Goal: Find specific page/section: Find specific page/section

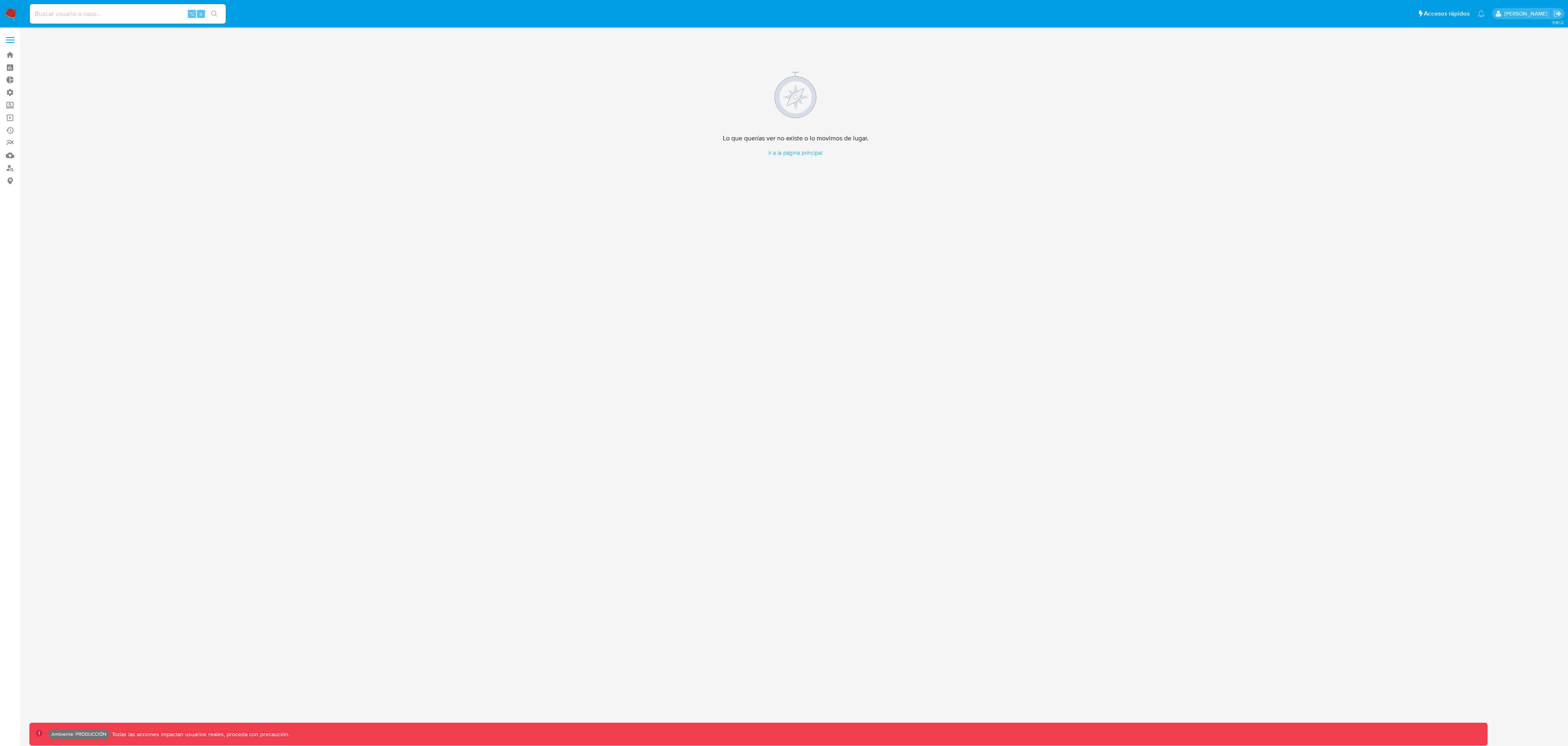
click at [140, 10] on input at bounding box center [128, 13] width 196 height 10
paste input "1936896142"
type input "1936896142"
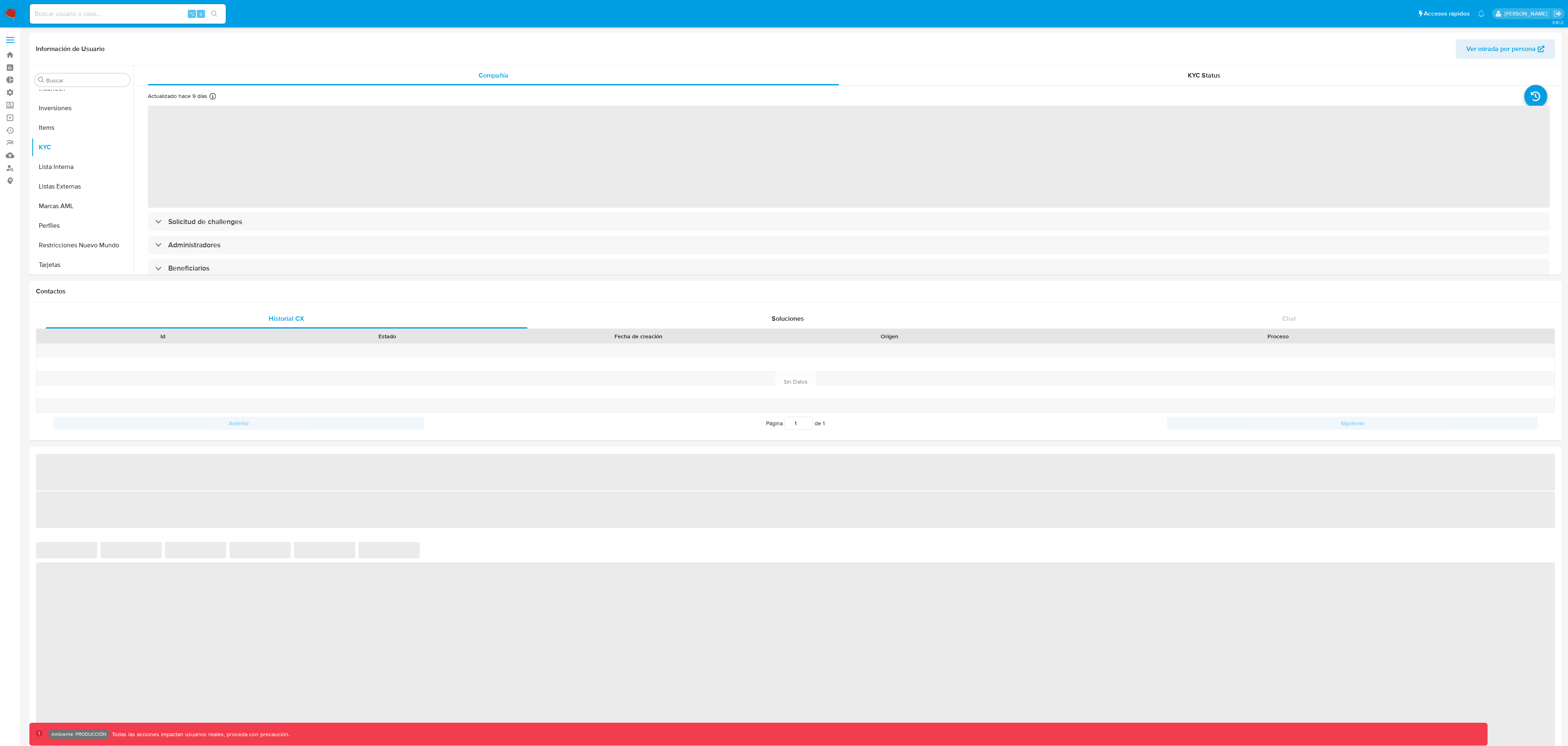
scroll to position [424, 0]
select select "10"
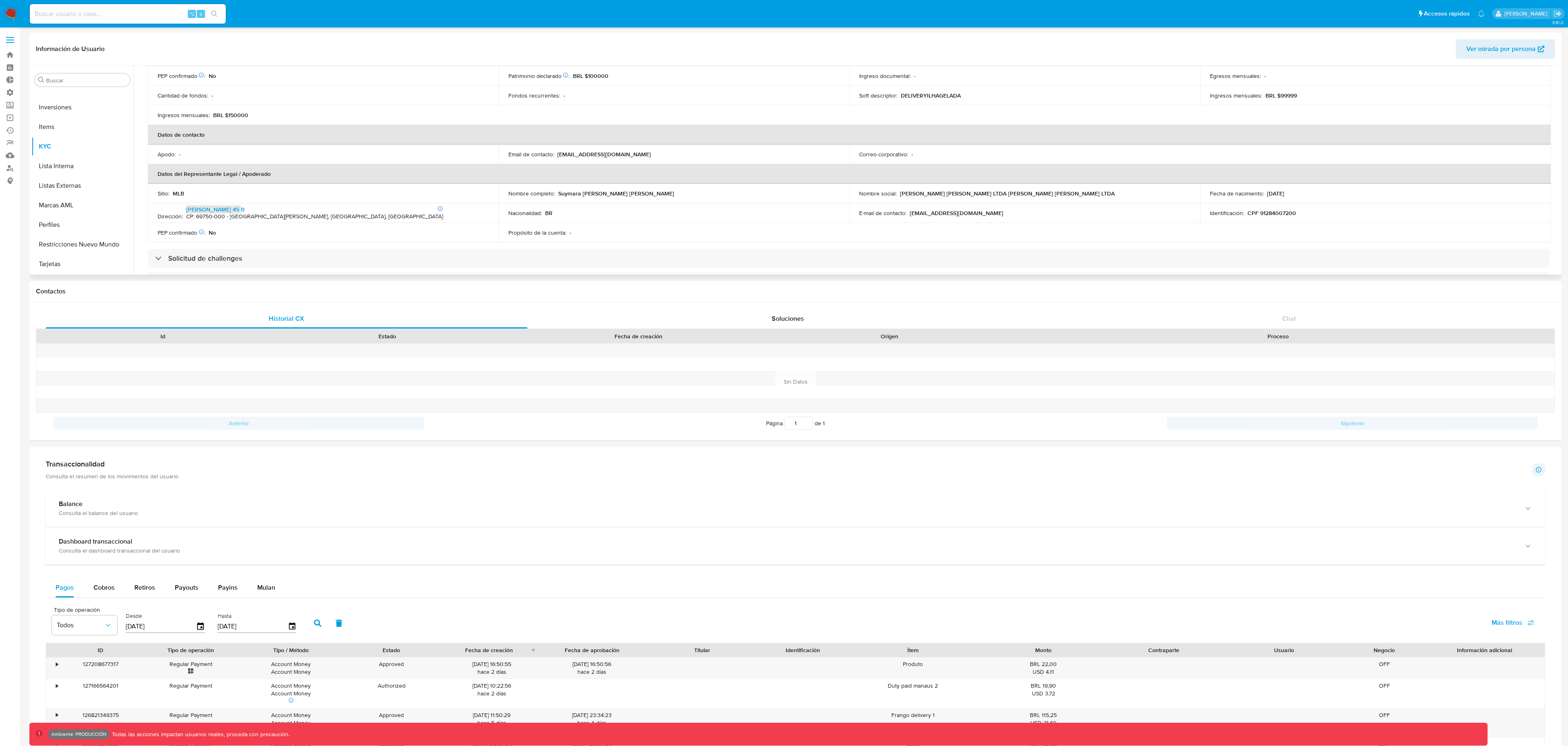
scroll to position [142, 0]
click at [631, 231] on div "Propósito de la cuenta : -" at bounding box center [674, 228] width 331 height 7
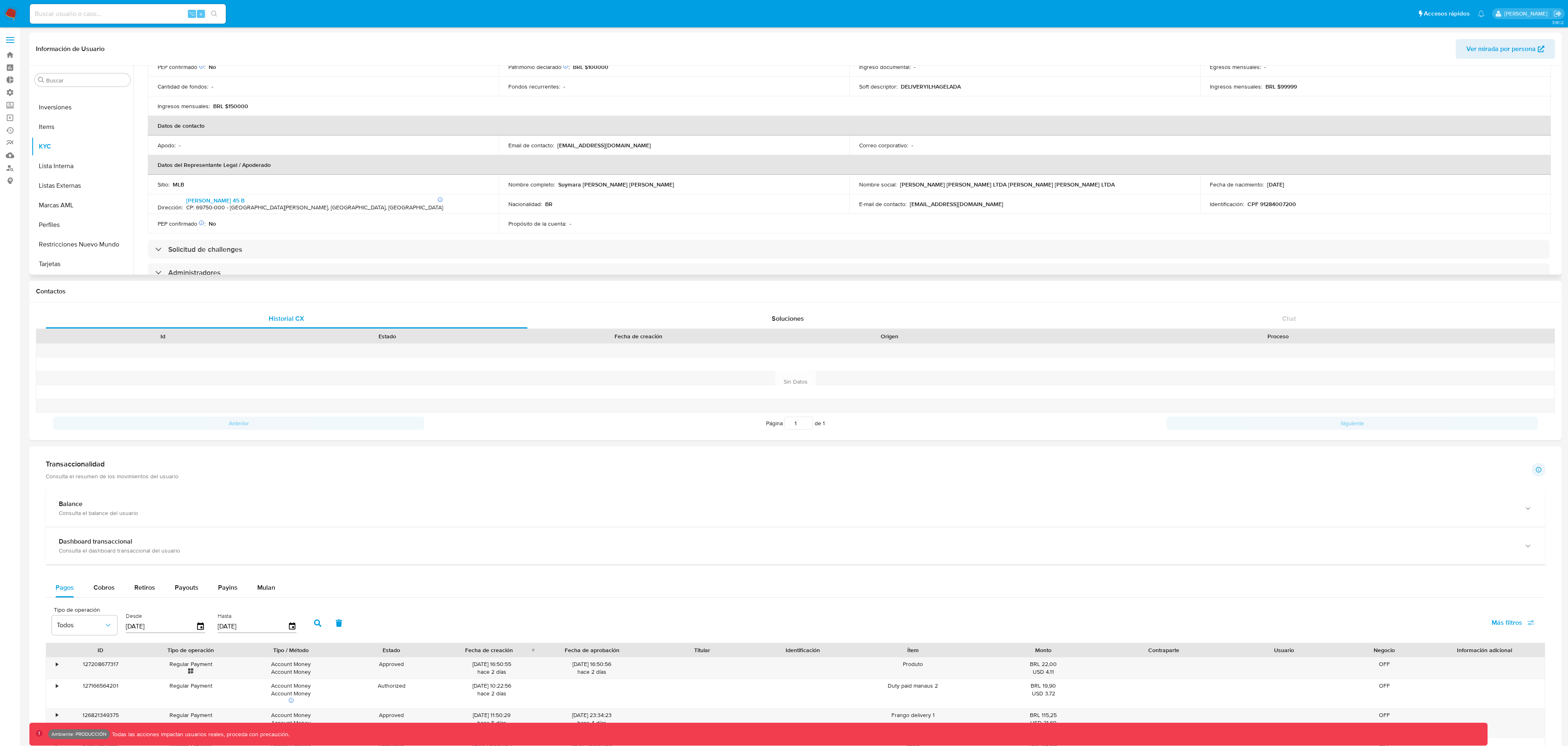
scroll to position [0, 0]
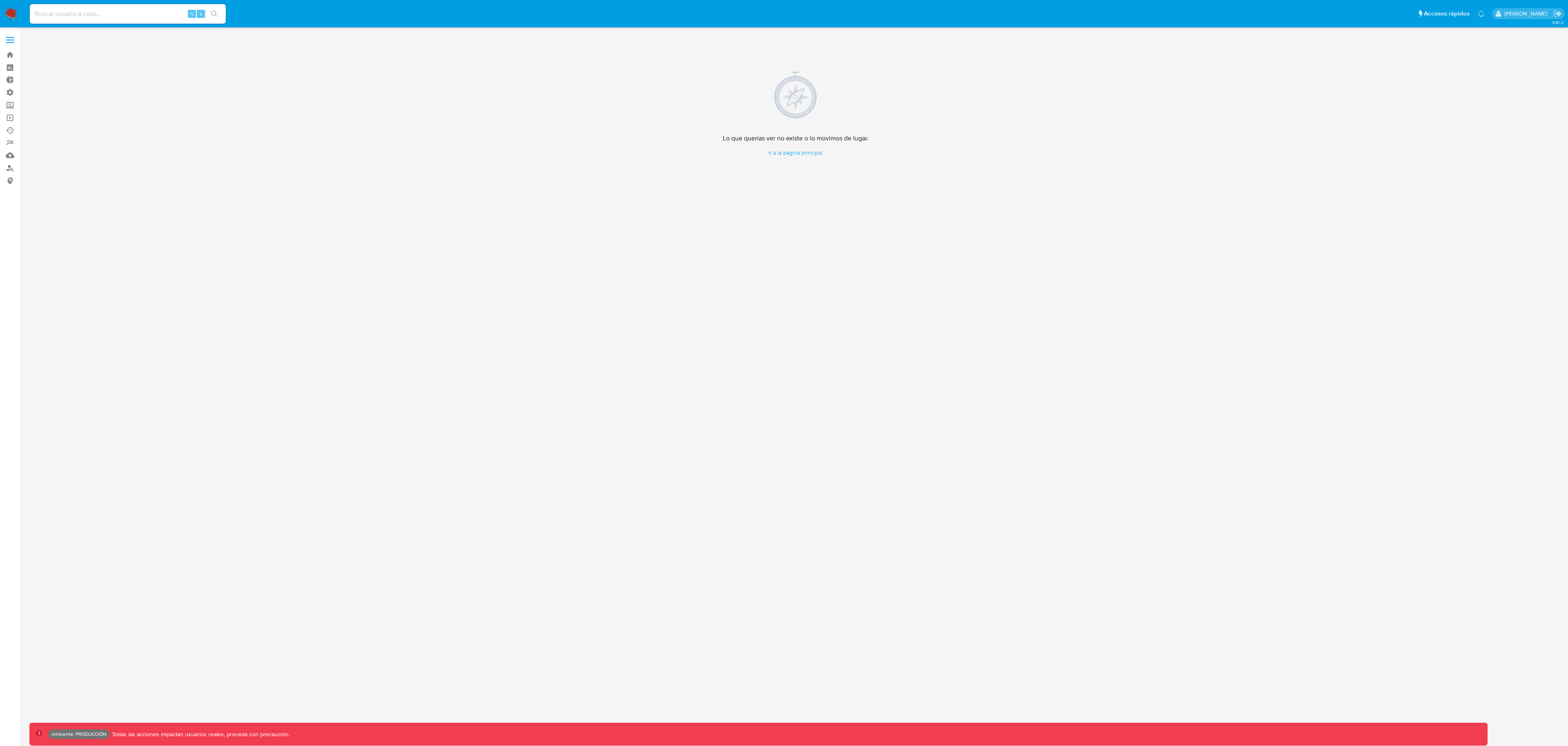
click at [150, 10] on input at bounding box center [128, 13] width 196 height 10
paste input "583779284"
type input "583779284"
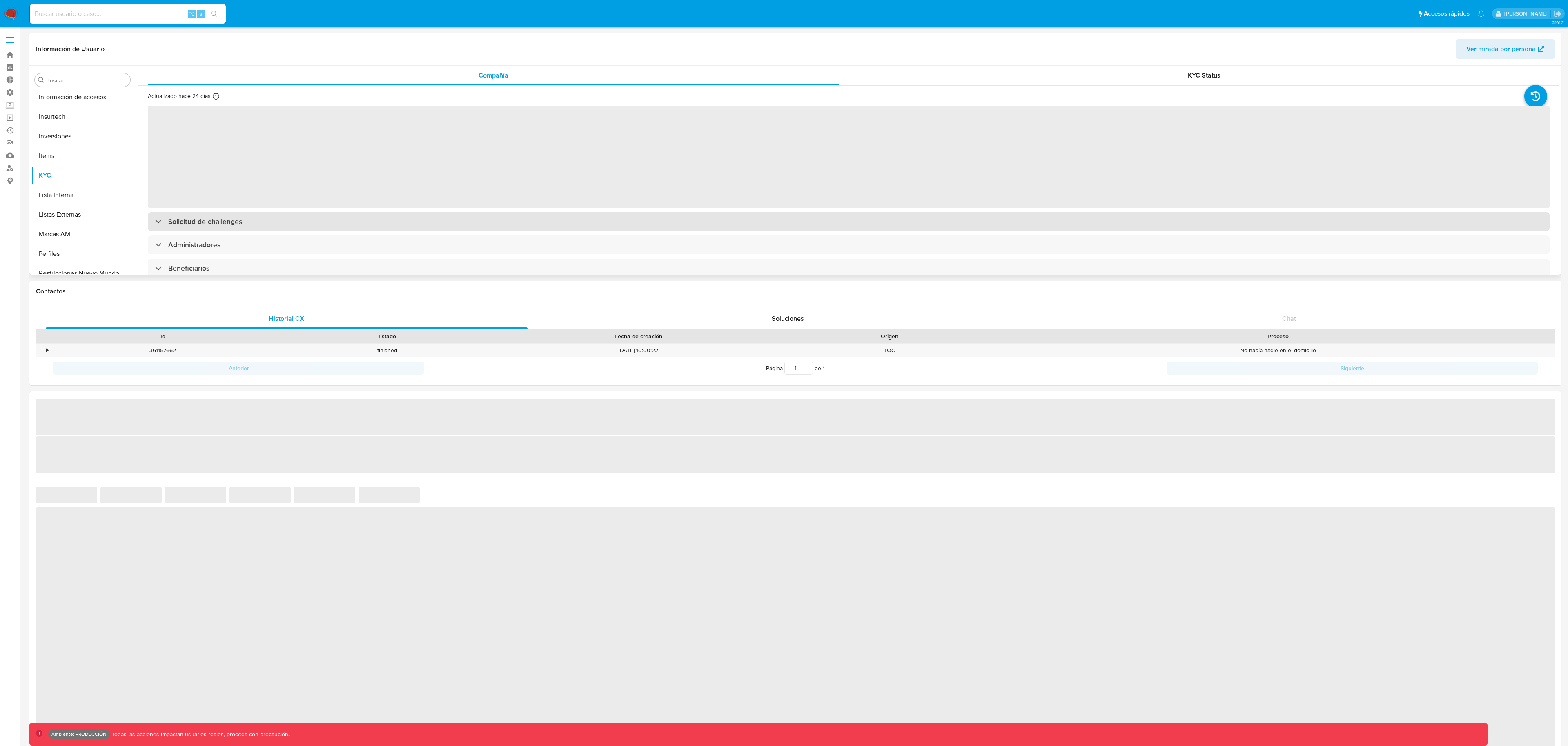
scroll to position [424, 0]
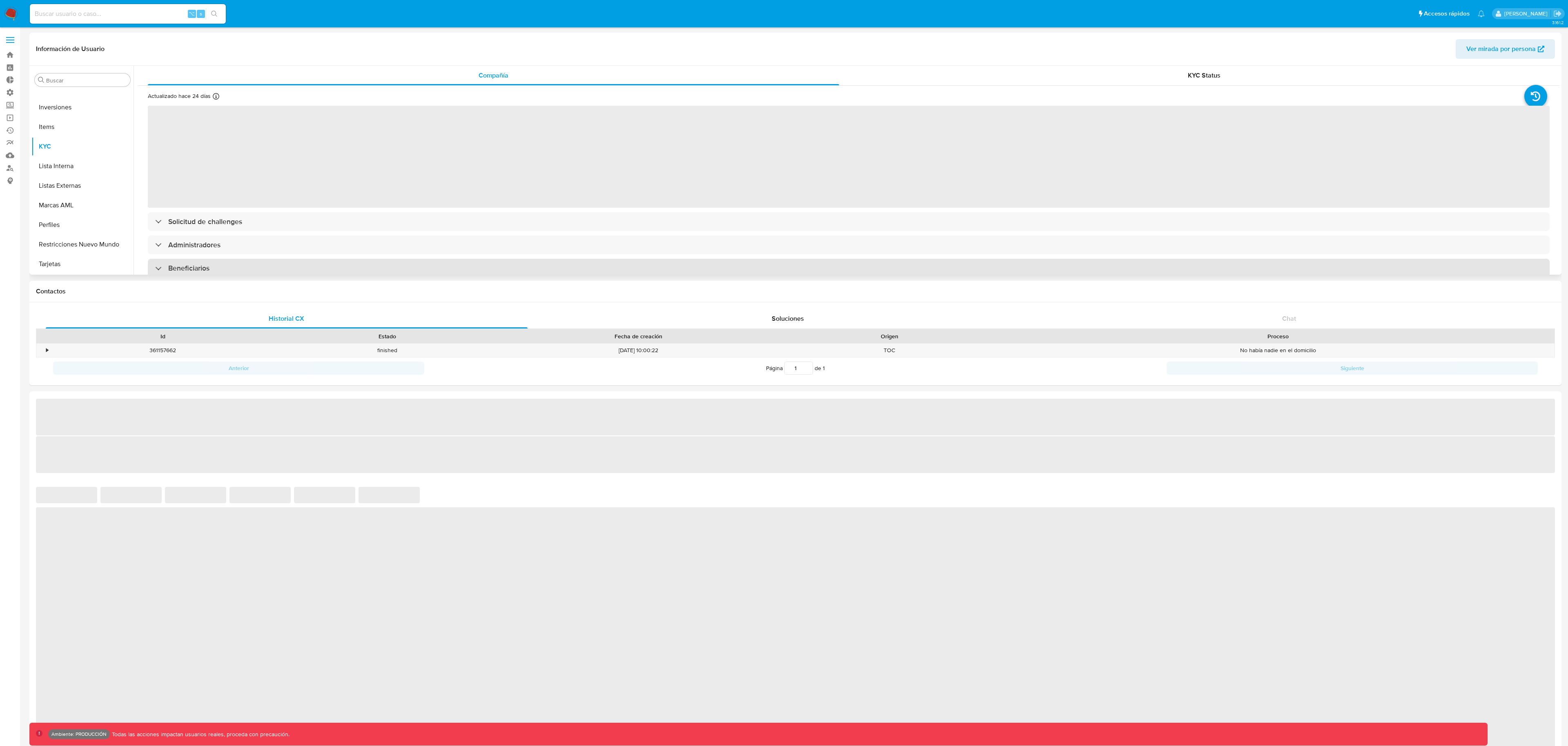
select select "10"
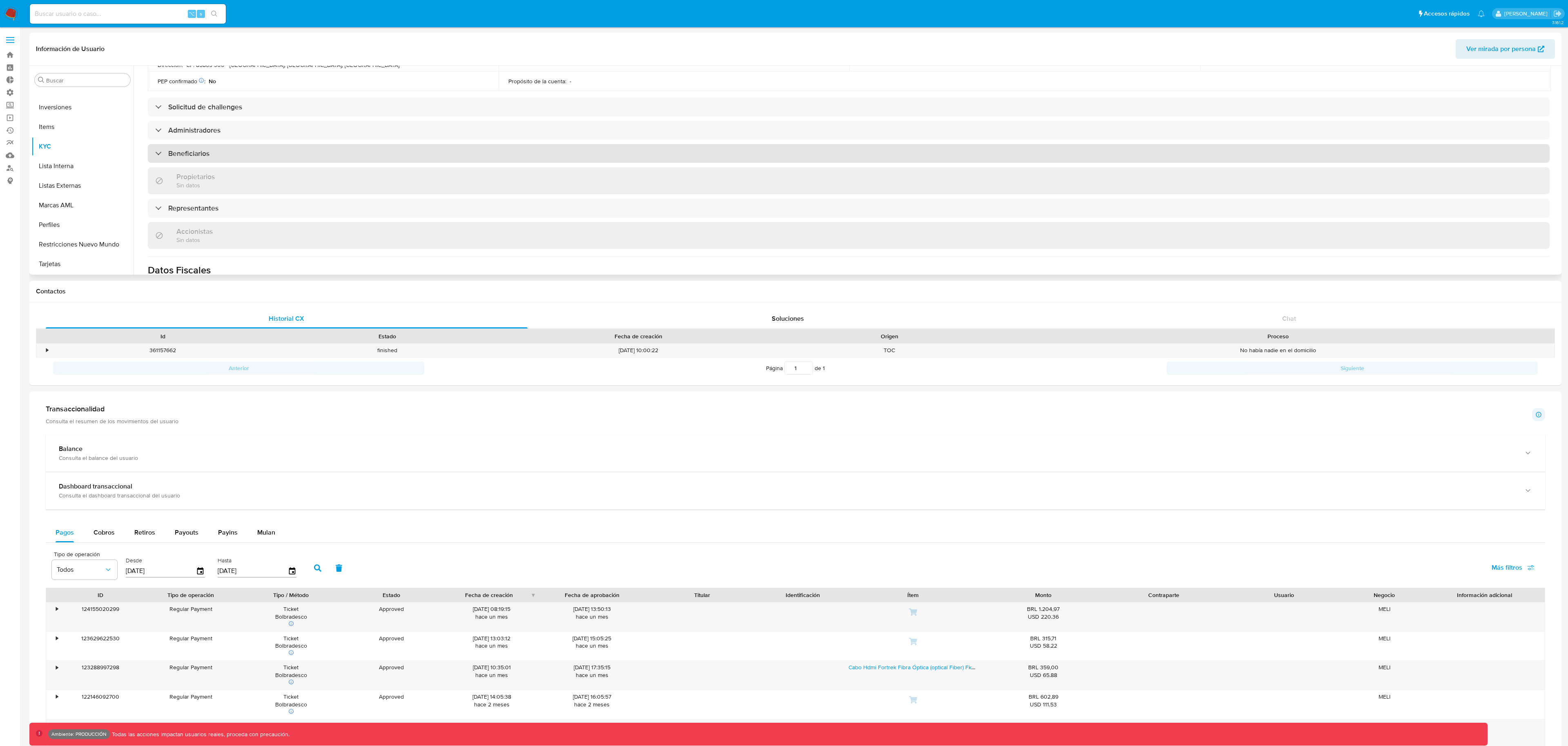
scroll to position [265, 0]
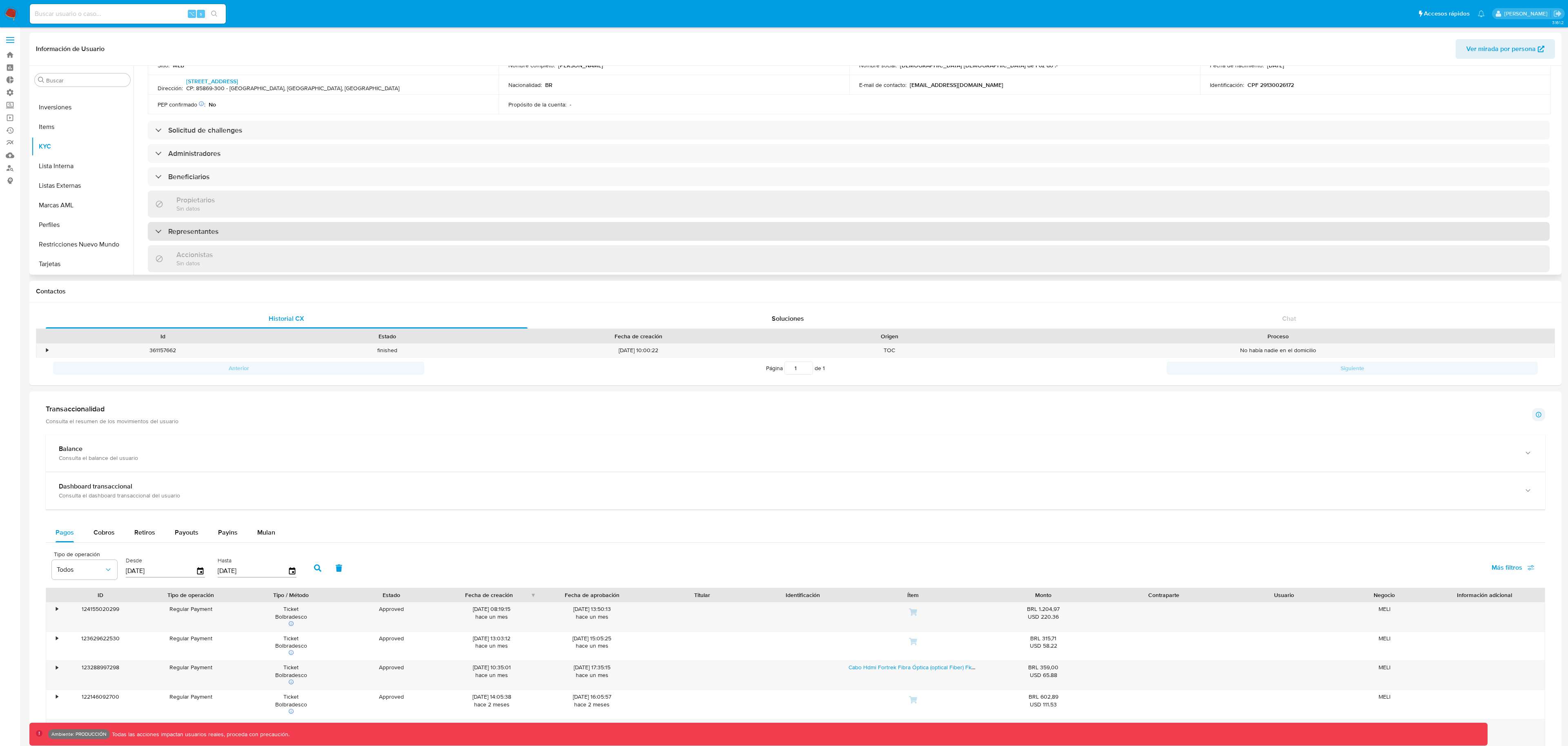
click at [181, 235] on h3 "Representantes" at bounding box center [193, 231] width 51 height 9
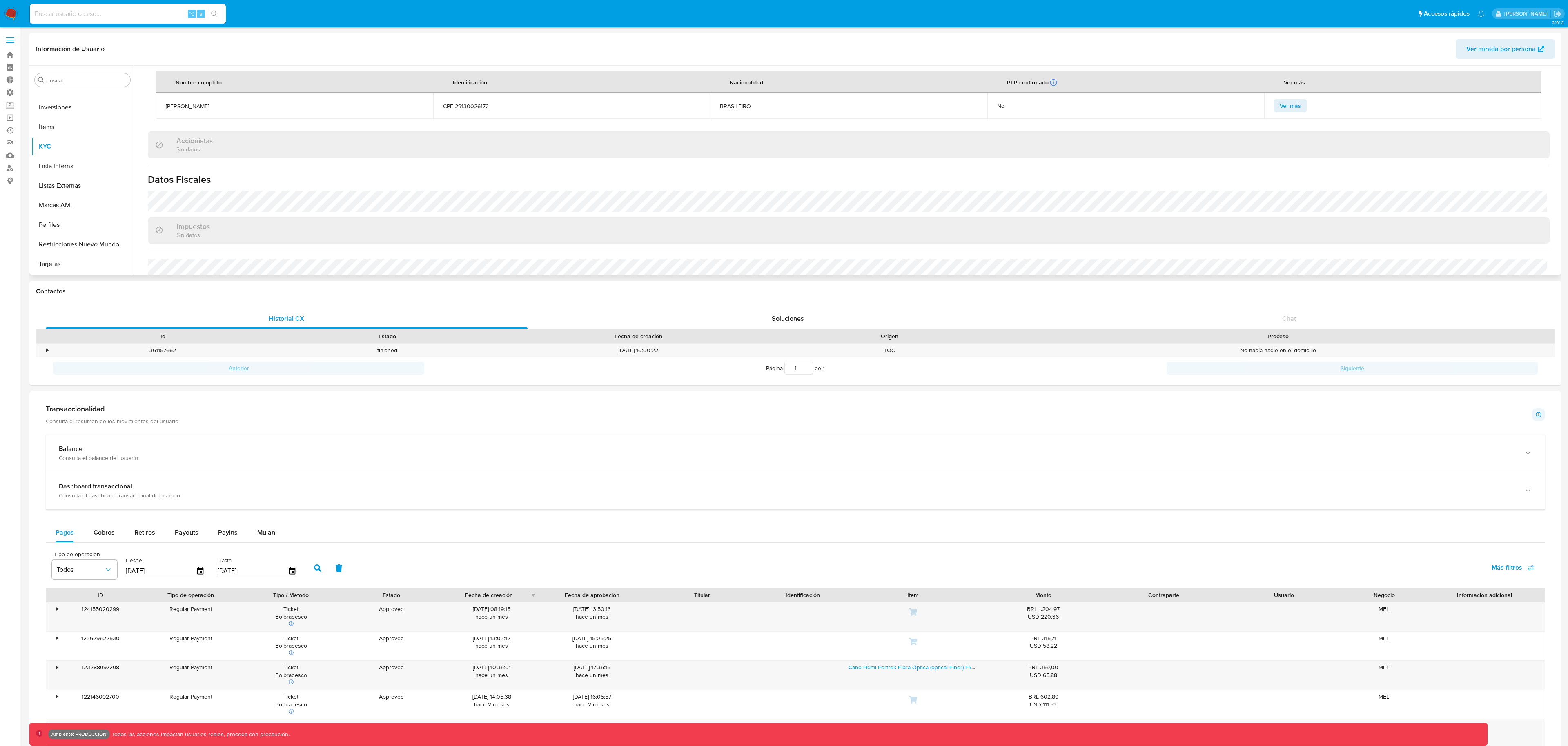
scroll to position [442, 0]
click at [1295, 109] on span "Ver más" at bounding box center [1290, 106] width 21 height 12
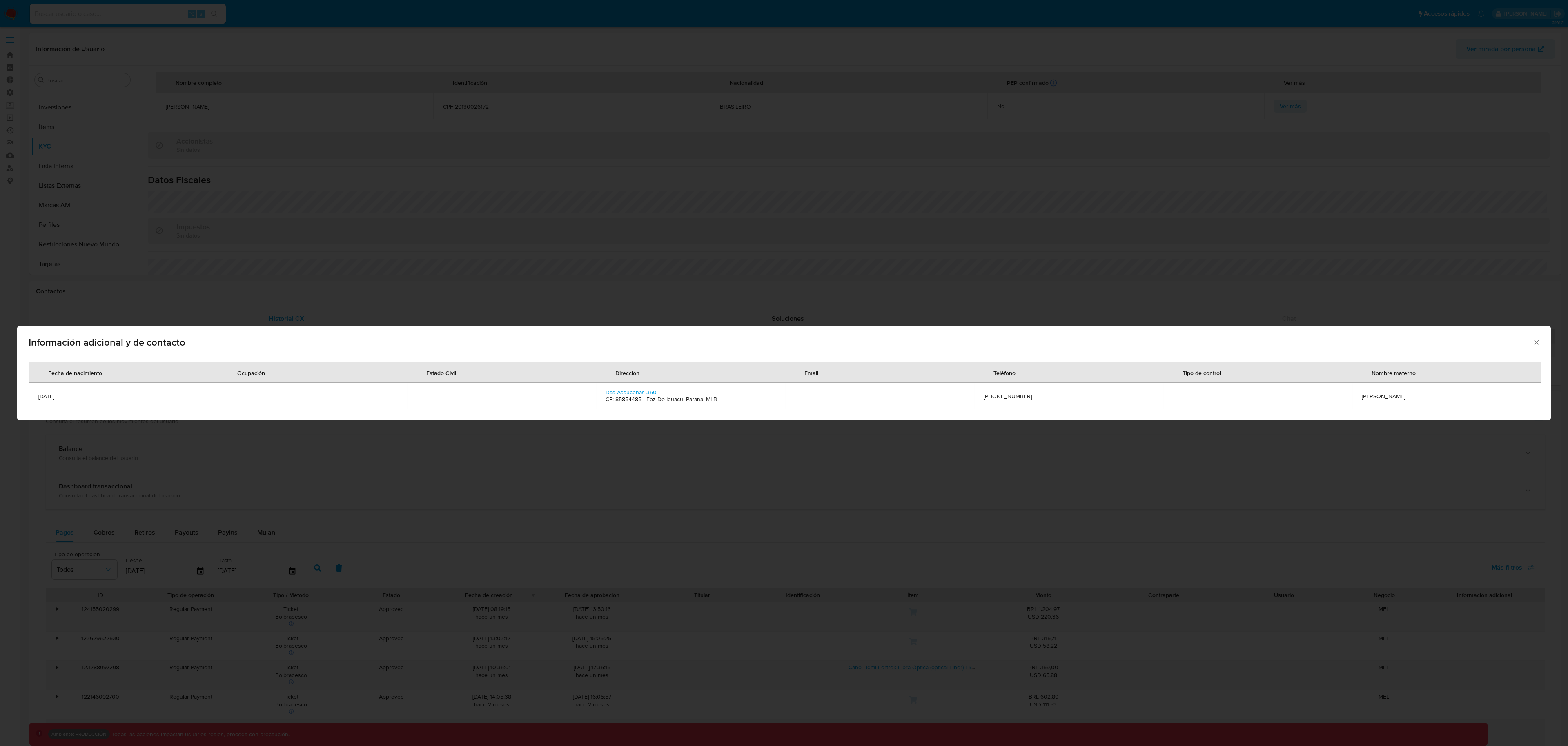
click at [1060, 474] on div "Información adicional y de contacto Fecha de nacimiento Ocupación Estado Civil …" at bounding box center [784, 373] width 1568 height 746
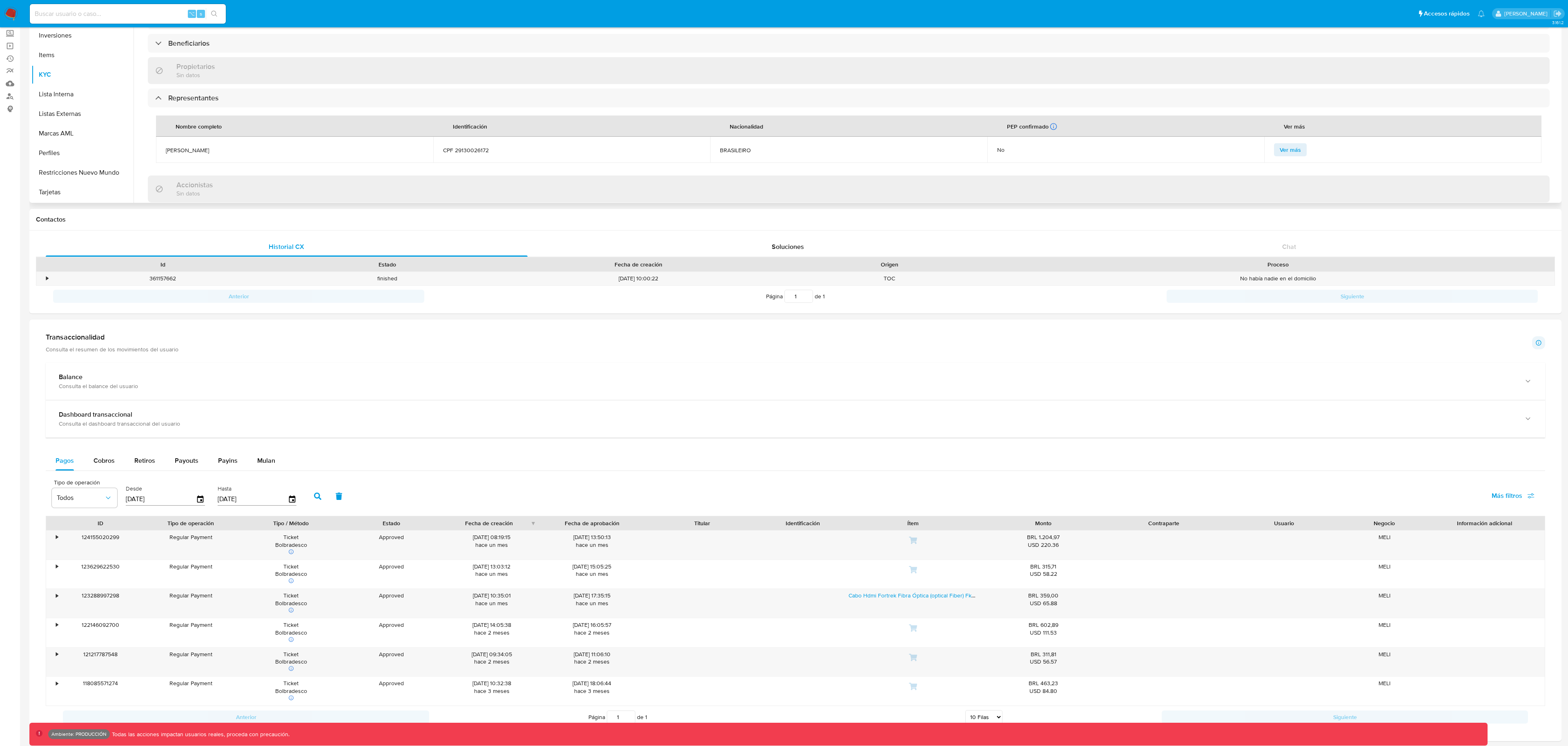
scroll to position [284, 0]
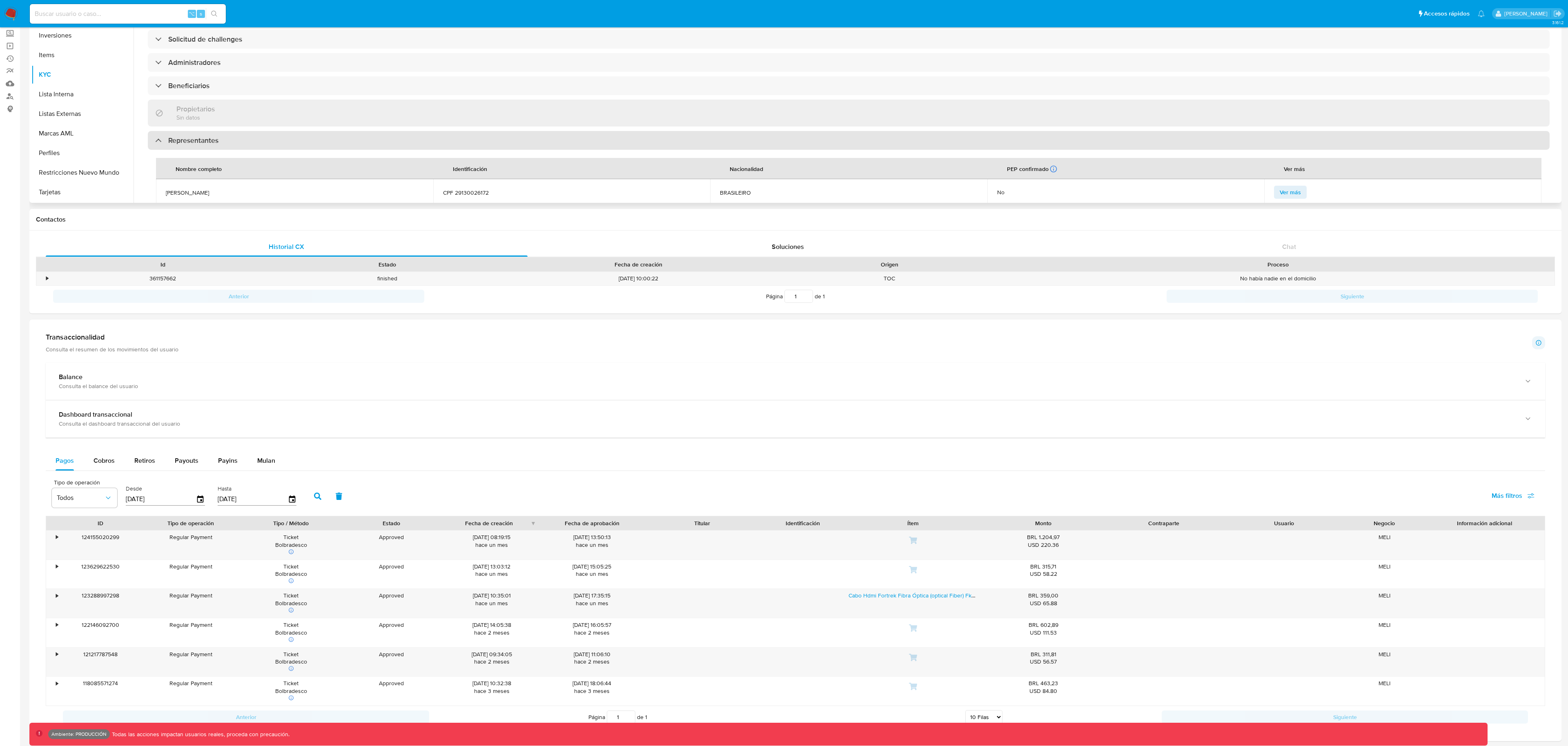
click at [186, 140] on h3 "Representantes" at bounding box center [193, 140] width 51 height 9
click at [186, 141] on h3 "Representantes" at bounding box center [193, 140] width 51 height 9
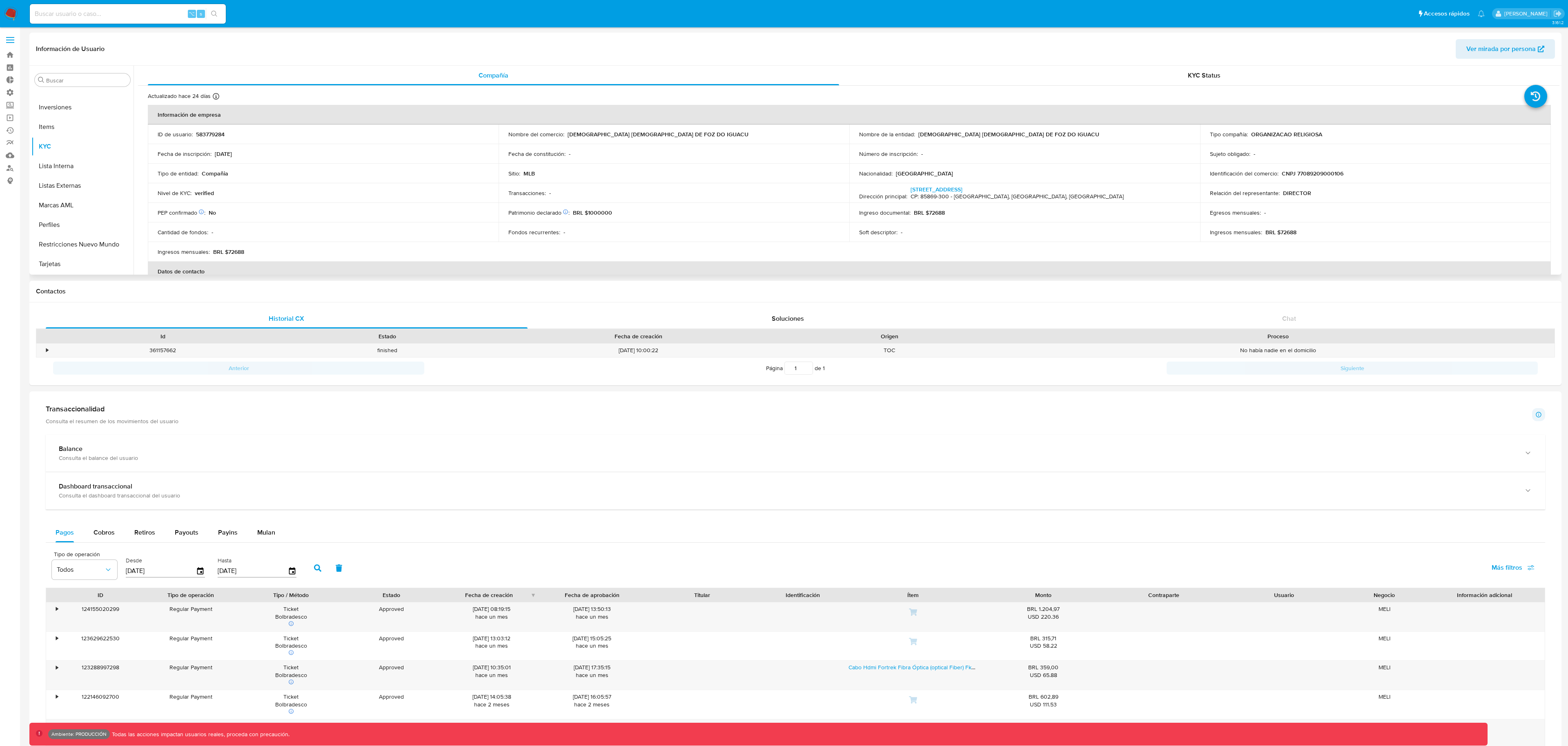
scroll to position [0, 0]
click at [121, 10] on input at bounding box center [128, 13] width 196 height 10
paste input "73720572"
type input "73720572"
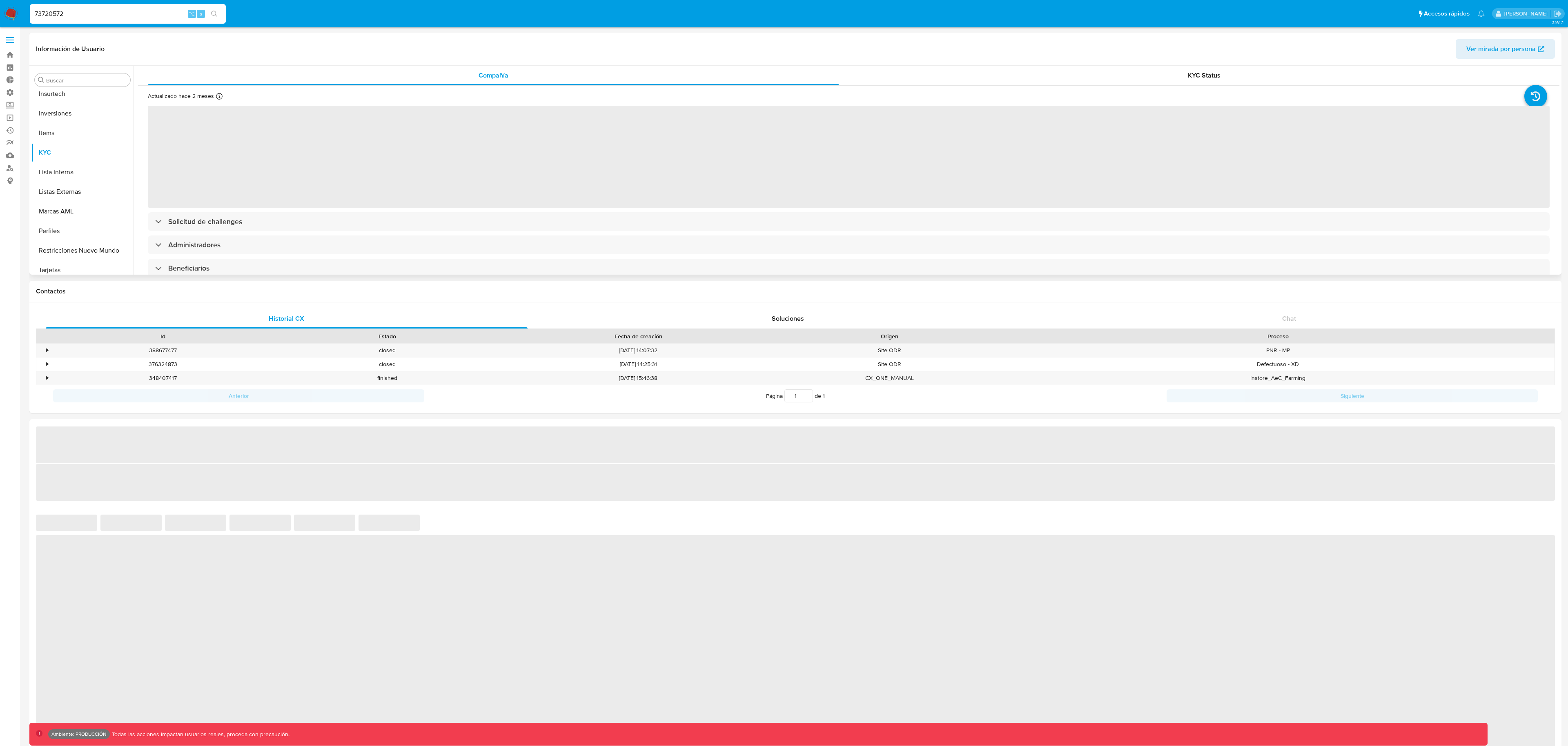
scroll to position [424, 0]
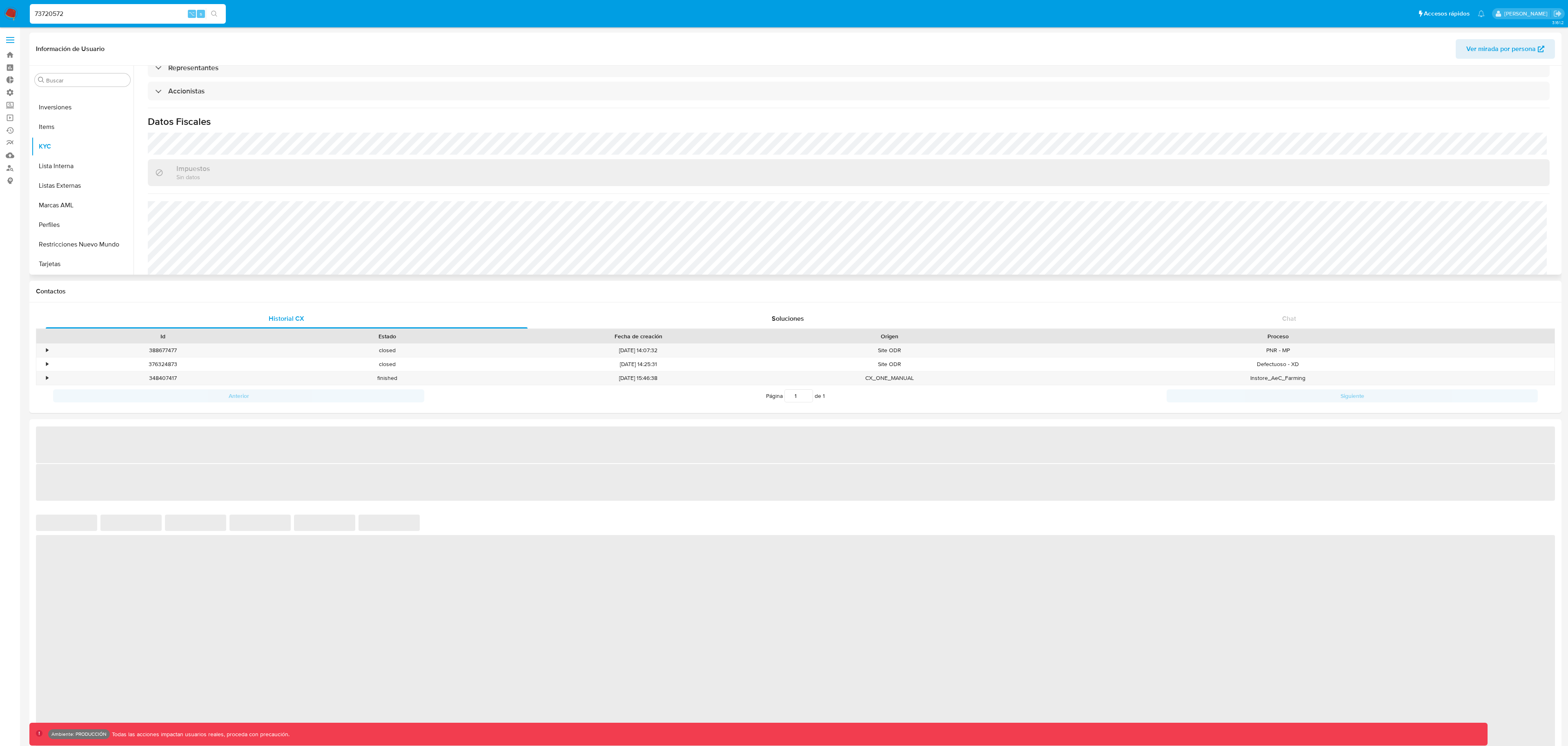
select select "10"
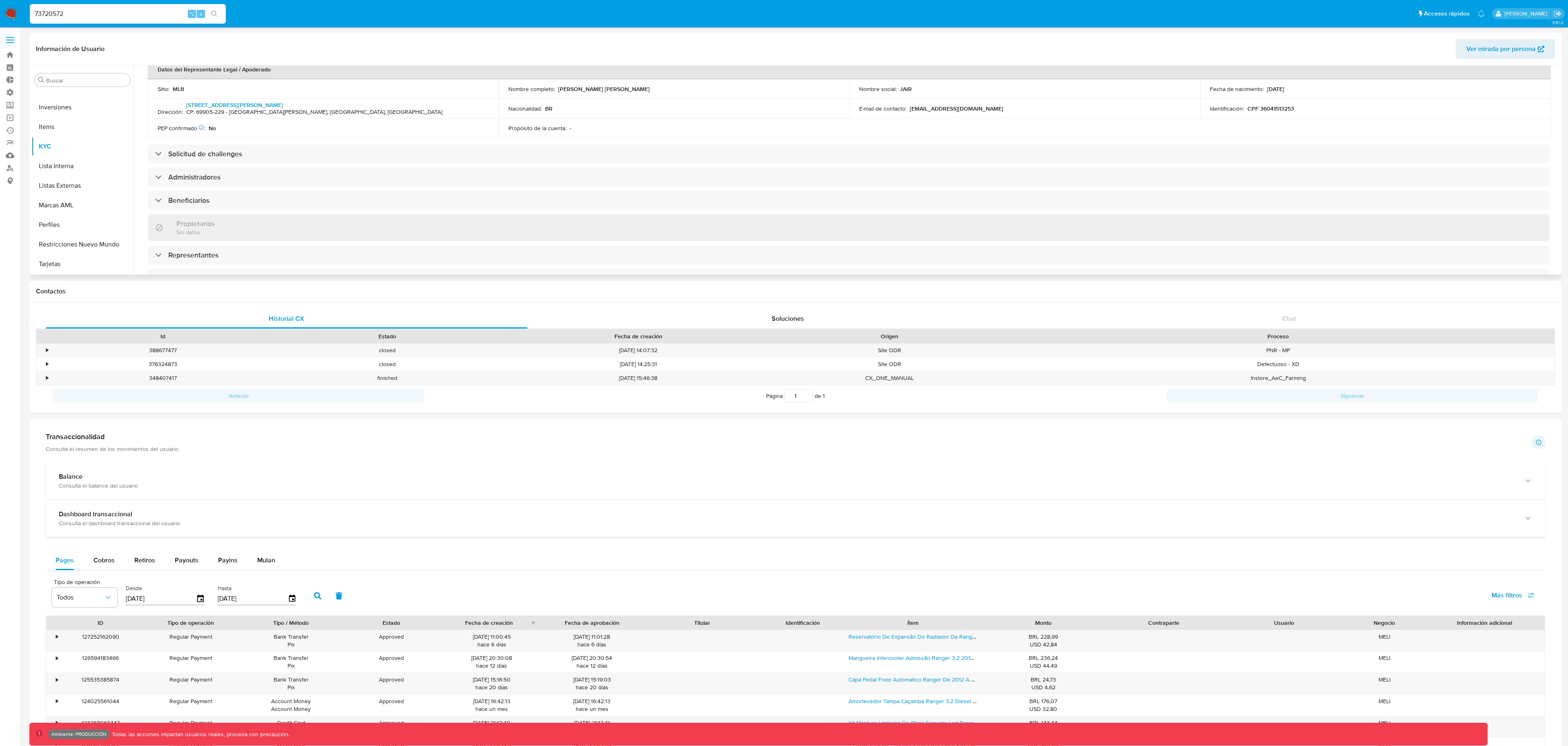
scroll to position [243, 0]
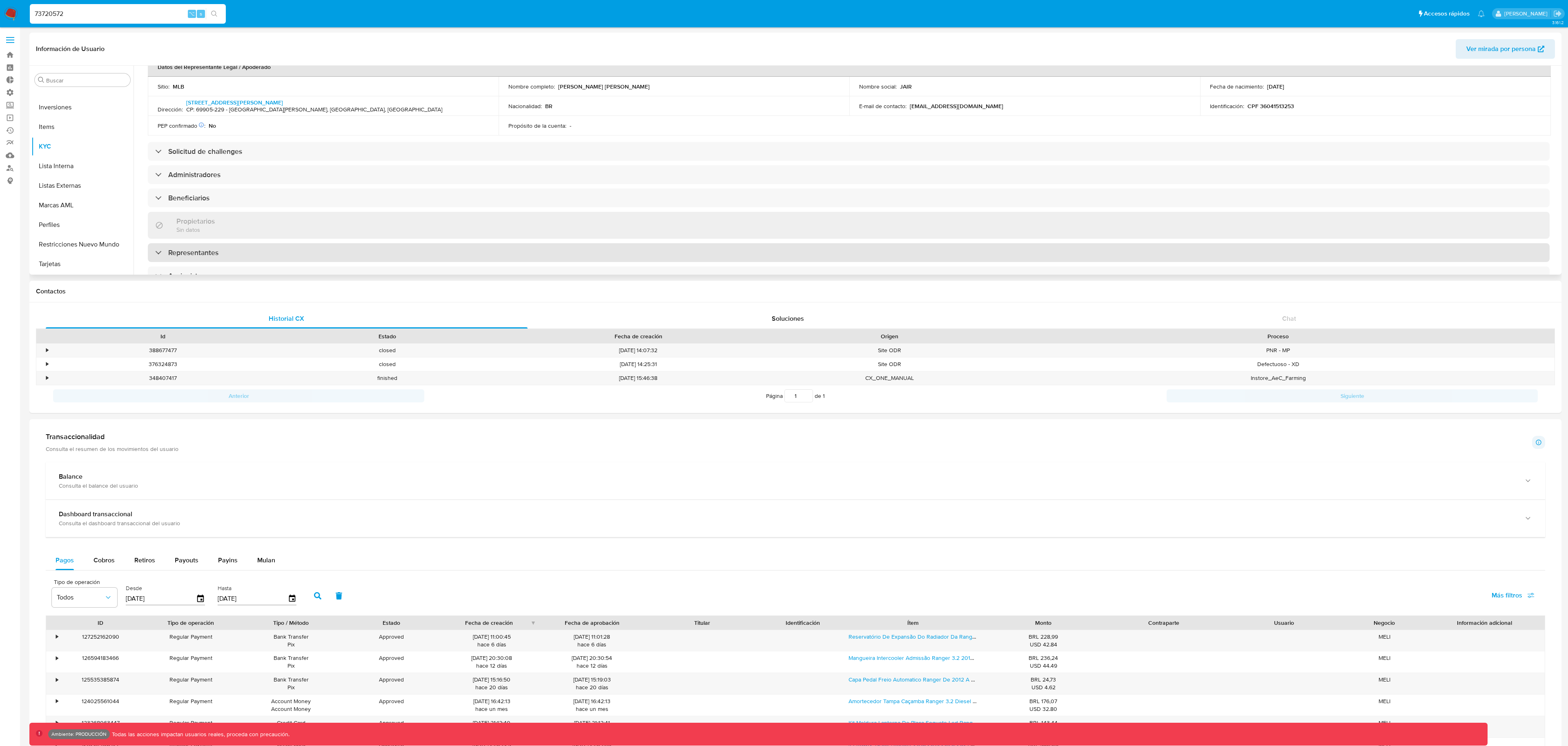
click at [169, 256] on h3 "Representantes" at bounding box center [193, 253] width 51 height 9
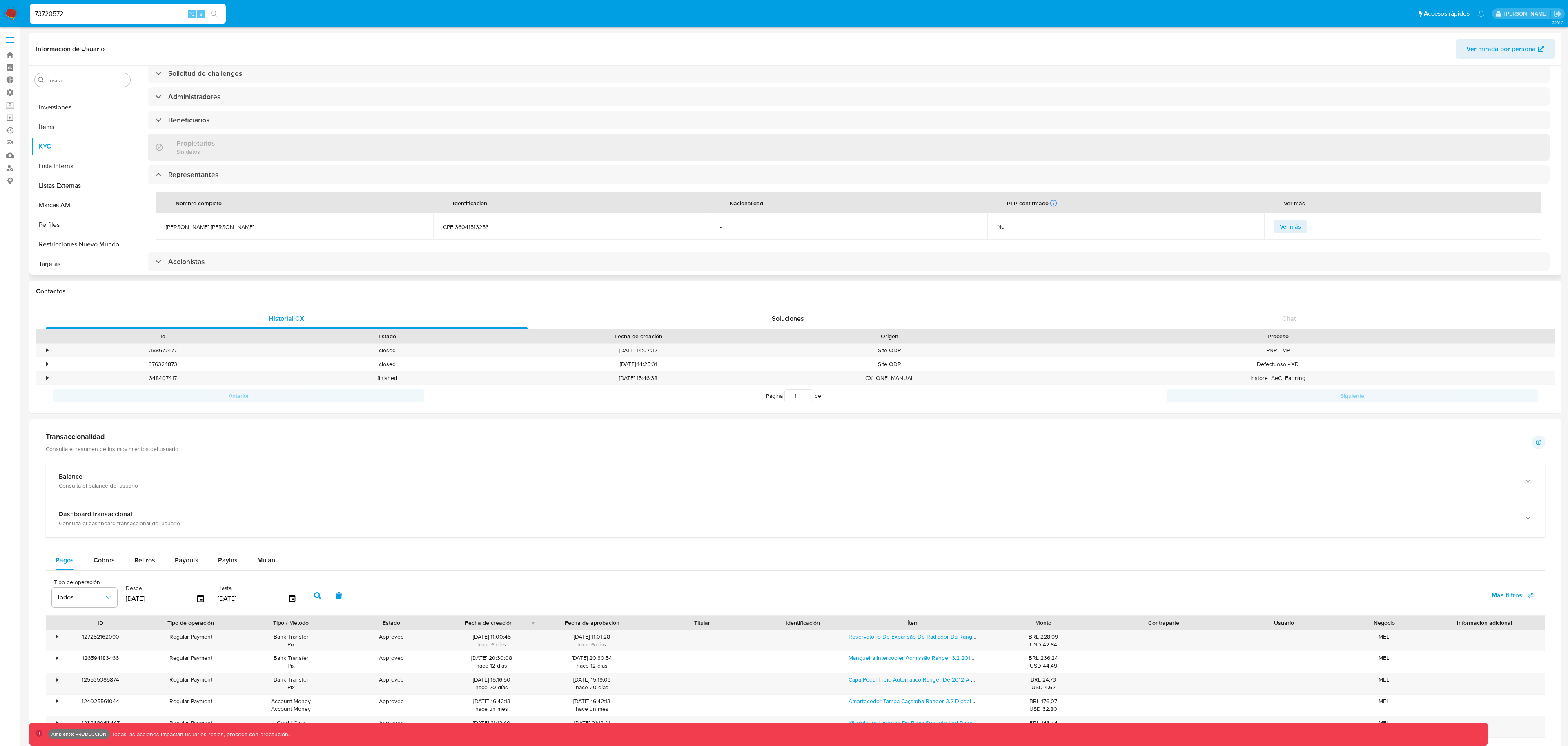
scroll to position [186, 0]
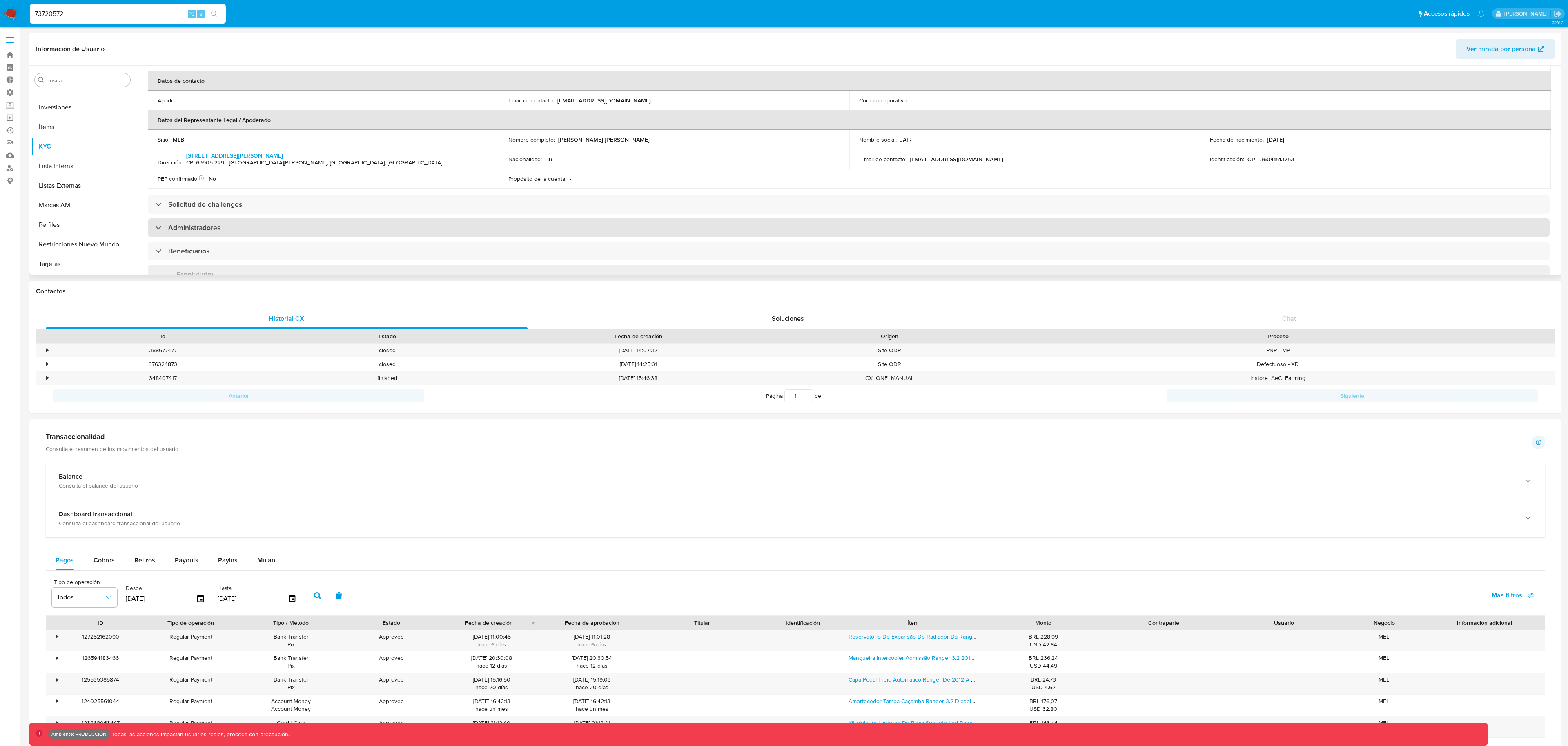
click at [158, 234] on div "Administradores" at bounding box center [849, 228] width 1402 height 19
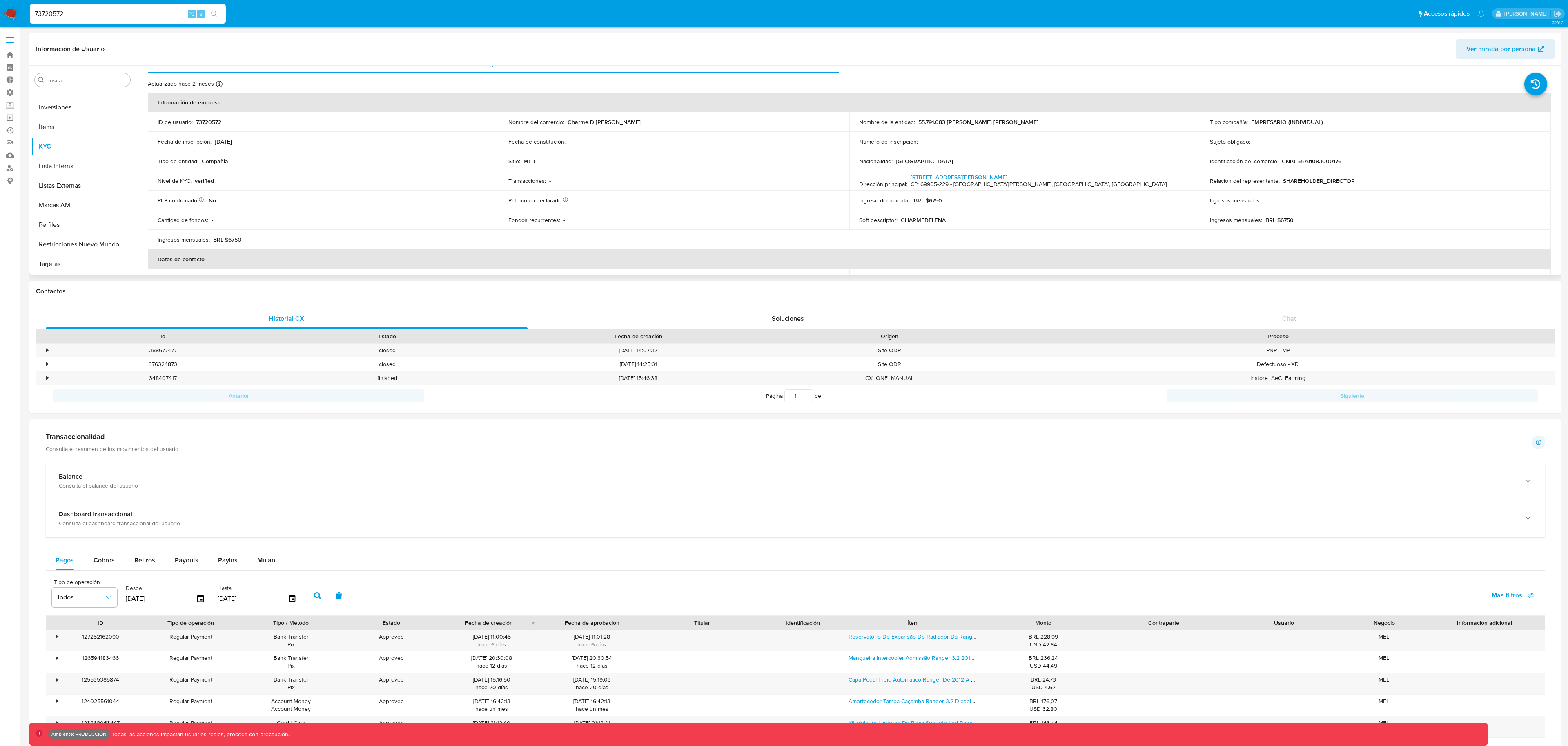
scroll to position [0, 0]
